Goal: Task Accomplishment & Management: Use online tool/utility

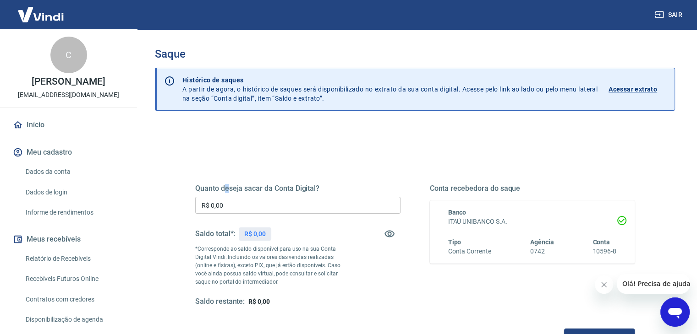
drag, startPoint x: 0, startPoint y: 0, endPoint x: 227, endPoint y: 120, distance: 257.0
click at [227, 120] on div "Saque Histórico de saques A partir de agora, o histórico de saques será disponi…" at bounding box center [415, 212] width 520 height 328
click at [27, 289] on link "Recebíveis Futuros Online" at bounding box center [74, 279] width 104 height 19
